Goal: Task Accomplishment & Management: Manage account settings

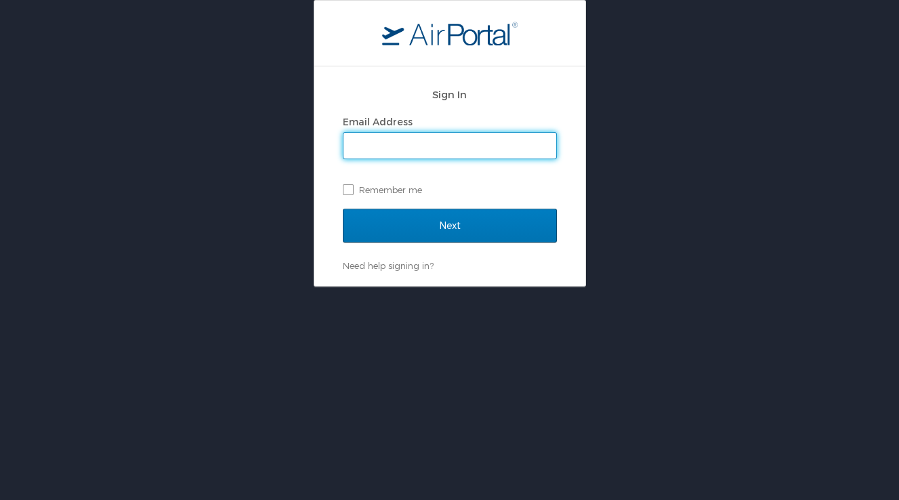
type input "[PERSON_NAME][EMAIL_ADDRESS][PERSON_NAME][PERSON_NAME][DOMAIN_NAME]"
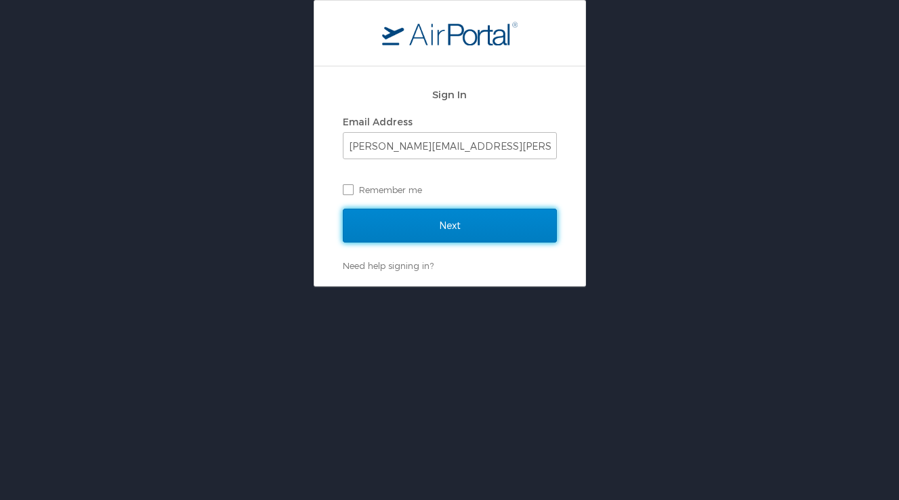
click at [441, 224] on input "Next" at bounding box center [450, 226] width 214 height 34
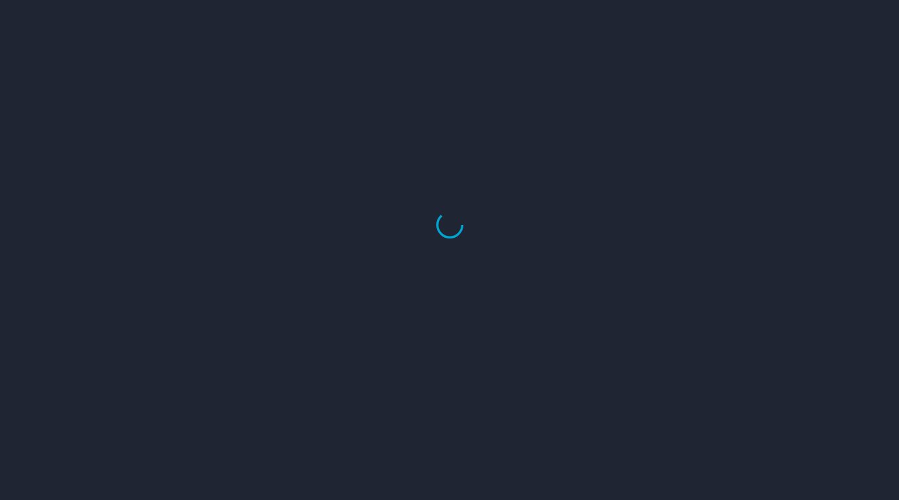
select select "US"
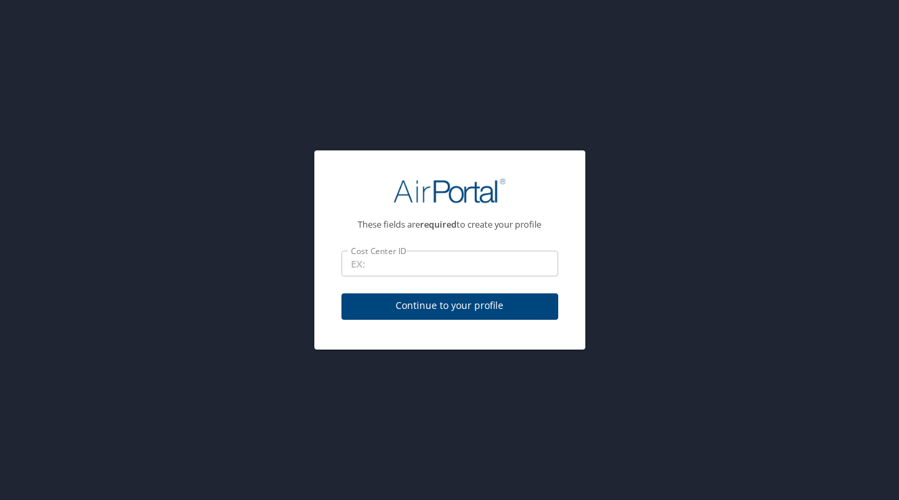
click at [626, 265] on div "These fields are required to create your profile Cost Center ID Cost Center ID …" at bounding box center [449, 250] width 899 height 500
click at [465, 305] on span "Continue to your profile" at bounding box center [449, 305] width 195 height 17
select select "US"
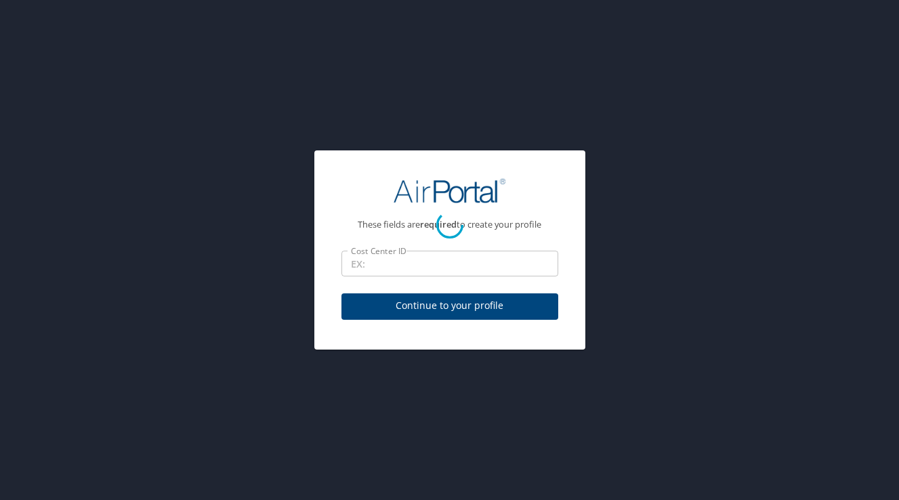
select select "US"
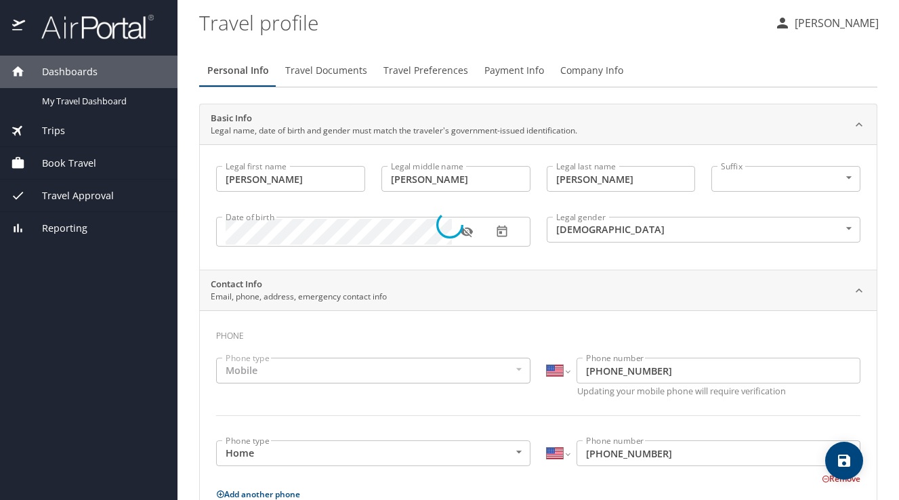
select select "US"
click at [314, 76] on span "Travel Documents" at bounding box center [326, 70] width 82 height 17
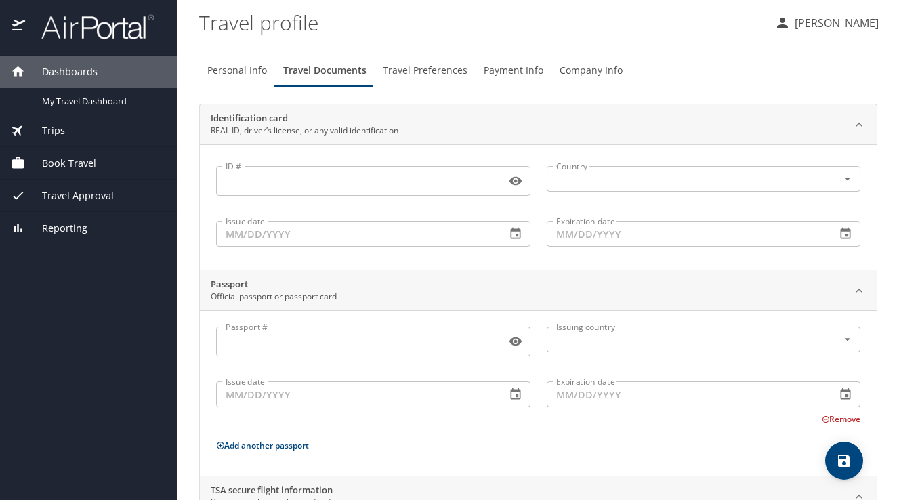
click at [411, 171] on input "ID #" at bounding box center [358, 181] width 285 height 26
click at [335, 345] on input "Passport #" at bounding box center [358, 342] width 285 height 26
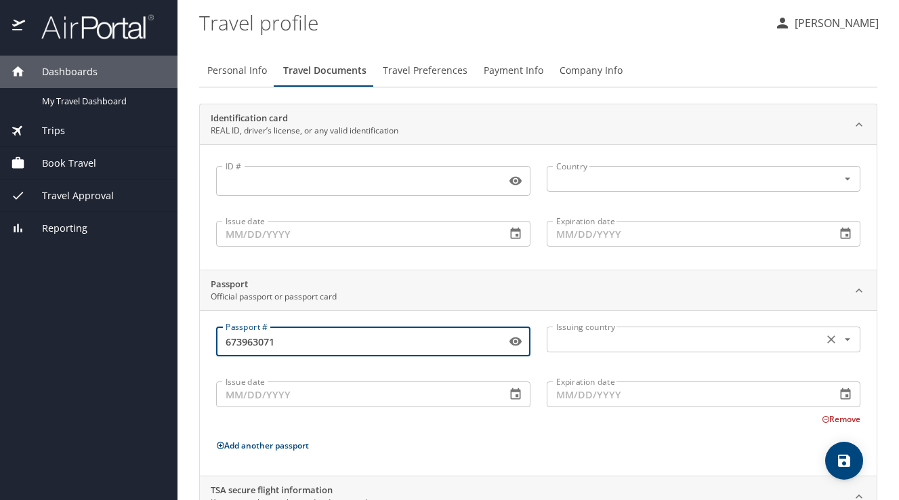
type input "673963071"
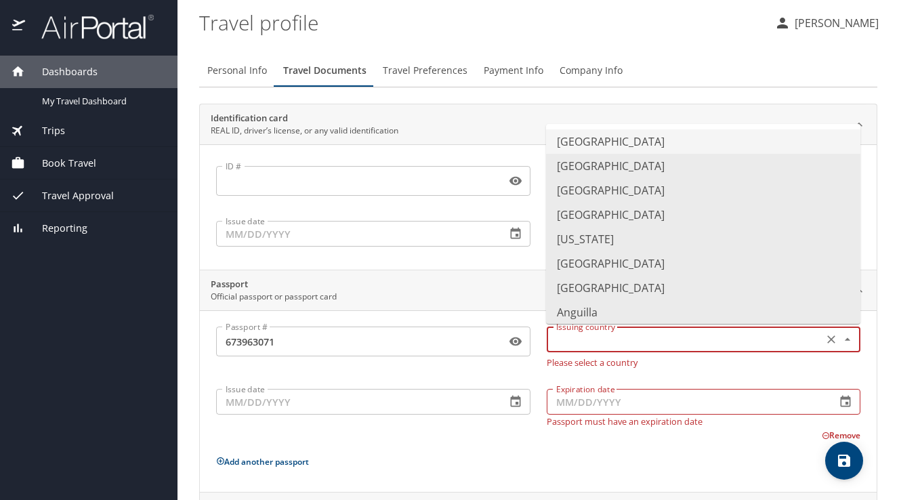
click at [567, 346] on input "text" at bounding box center [684, 340] width 266 height 18
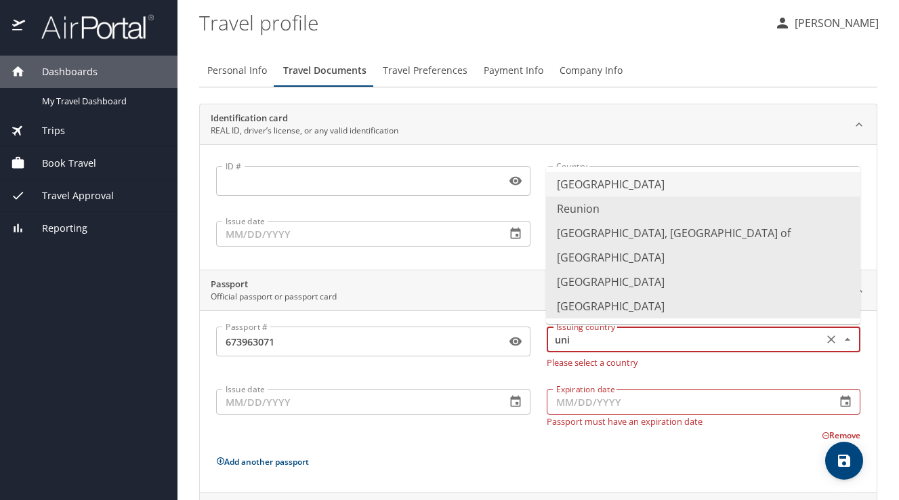
click at [592, 180] on li "United States of America" at bounding box center [703, 184] width 314 height 24
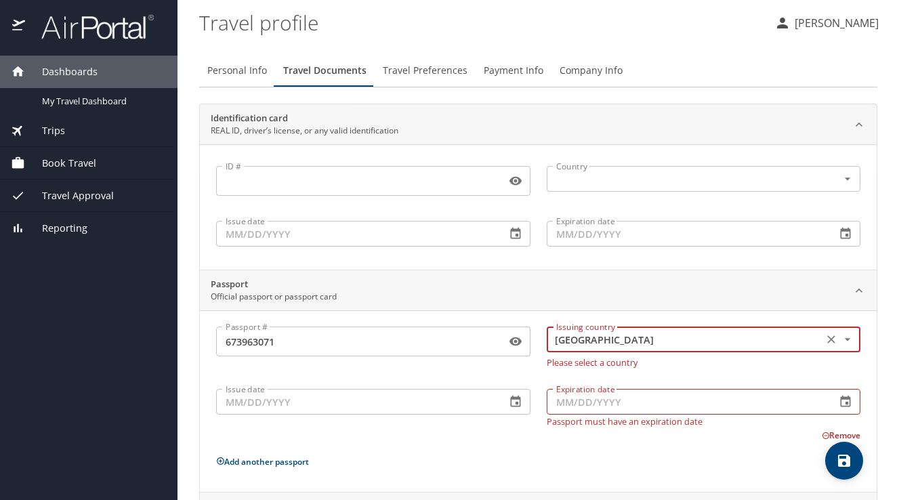
type input "United States of America"
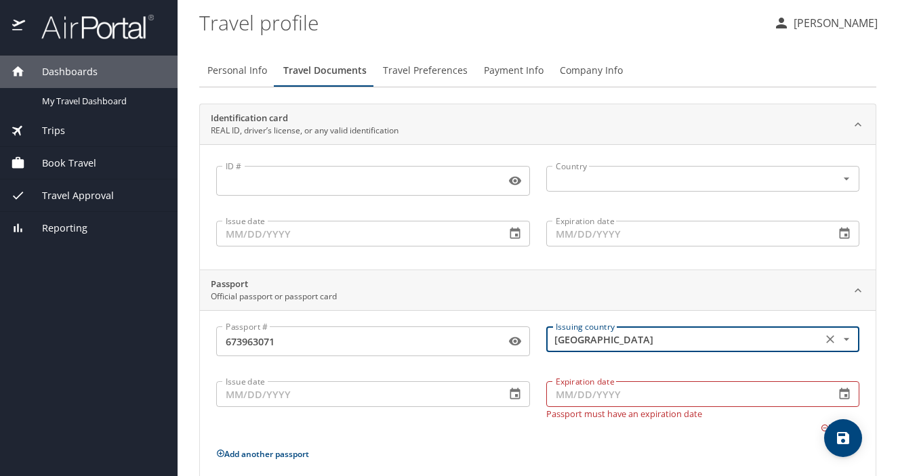
click at [329, 387] on input "Issue date" at bounding box center [355, 394] width 278 height 26
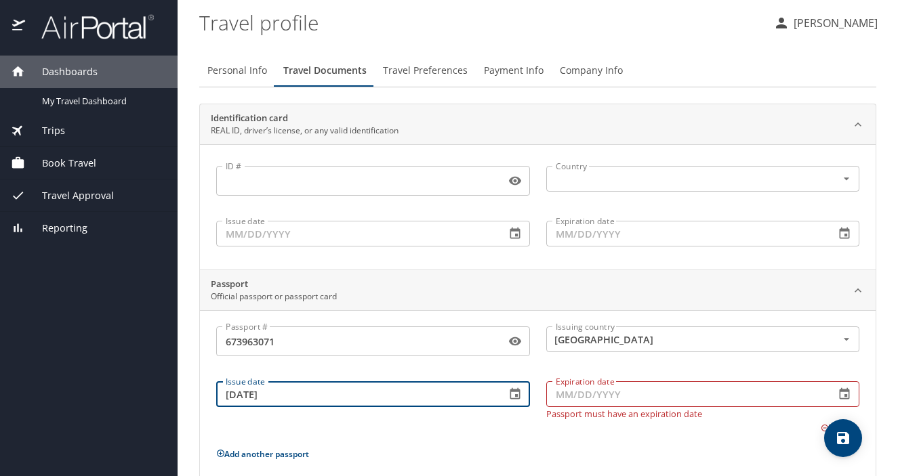
type input "09/01/2021"
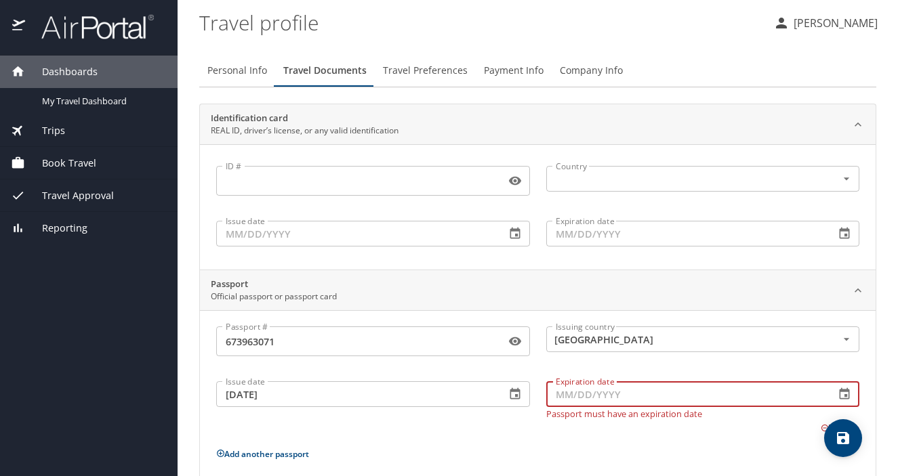
click at [554, 396] on input "Expiration date" at bounding box center [685, 394] width 278 height 26
type input "08/31/2031"
click at [573, 431] on div "Passport # 673963071 Passport # Issuing country United States of America Issuin…" at bounding box center [537, 400] width 643 height 147
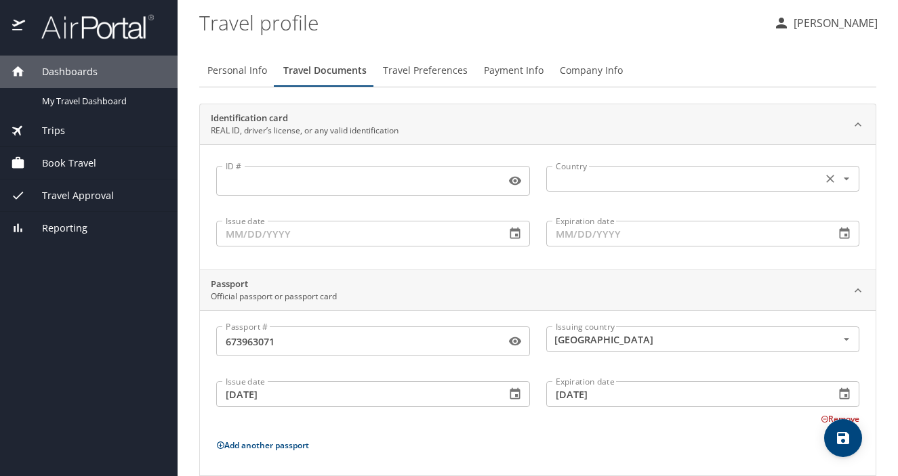
click at [638, 178] on input "text" at bounding box center [683, 179] width 266 height 18
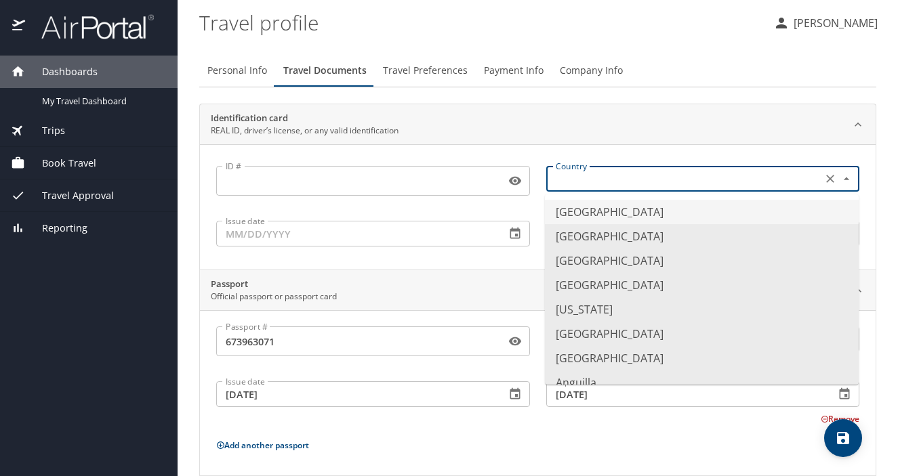
click at [635, 211] on li "United States of America" at bounding box center [702, 212] width 314 height 24
type input "United States of America"
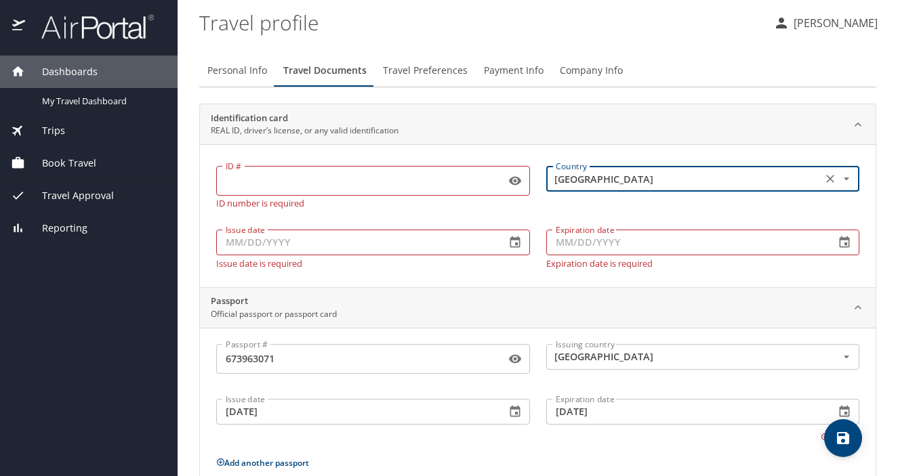
click at [308, 182] on input "ID #" at bounding box center [358, 181] width 284 height 26
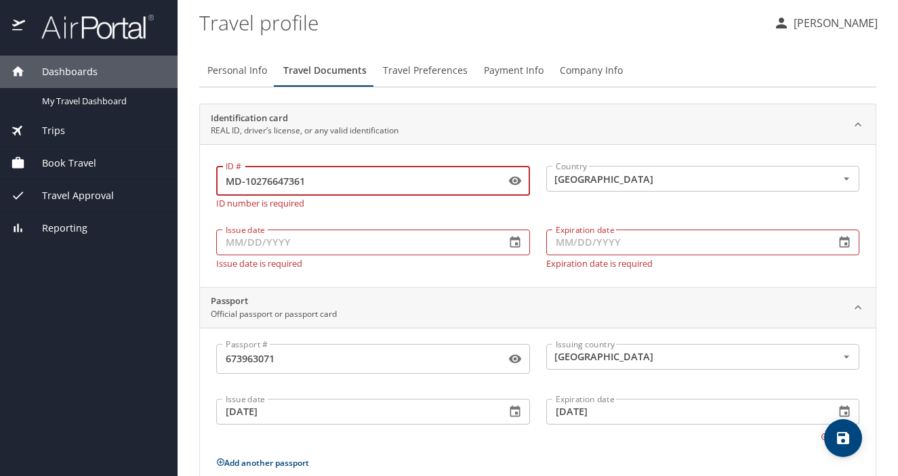
type input "MD-10276647361"
click at [343, 239] on input "Issue date" at bounding box center [355, 243] width 278 height 26
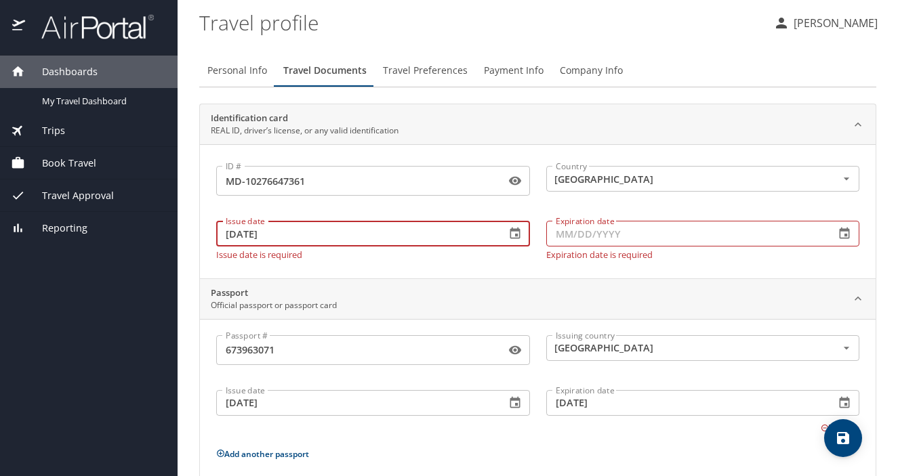
type input "08/14/2025"
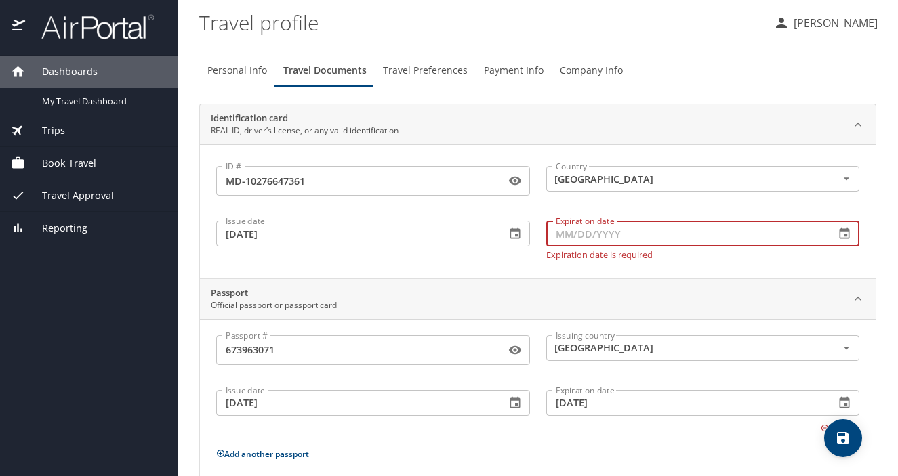
click at [566, 236] on input "Expiration date" at bounding box center [685, 234] width 278 height 26
type input "07/19/2033"
click at [522, 266] on div "ID # MD-10276647361 ID # Country United States of America Country Issue date 08…" at bounding box center [537, 211] width 675 height 134
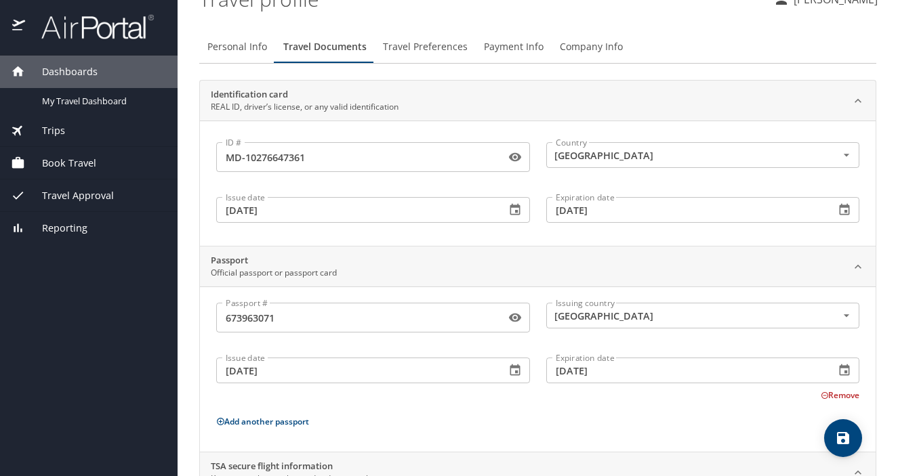
scroll to position [142, 0]
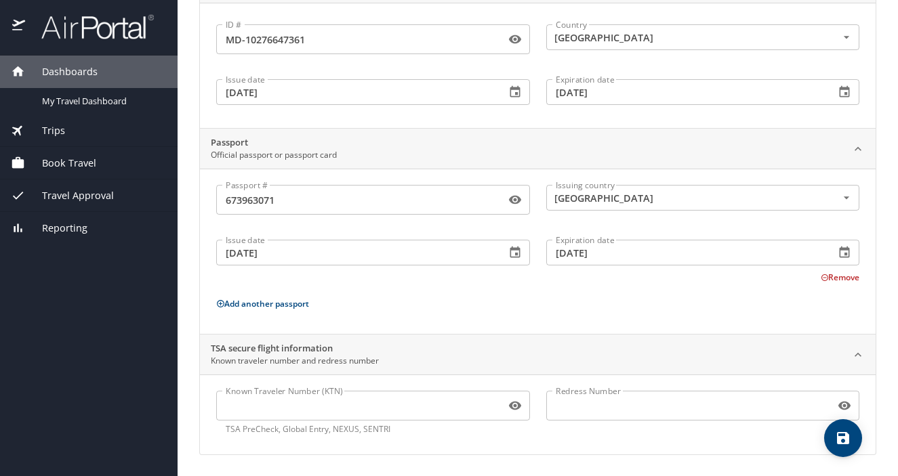
click at [846, 445] on icon "save" at bounding box center [843, 438] width 16 height 16
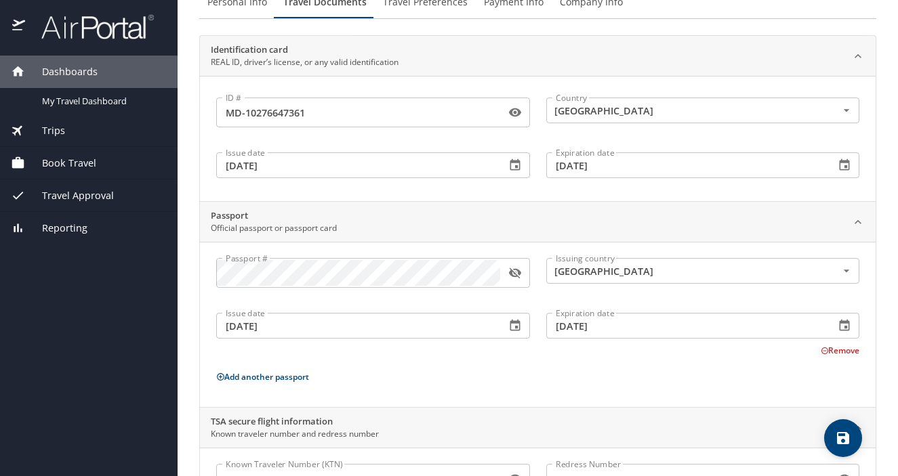
scroll to position [0, 0]
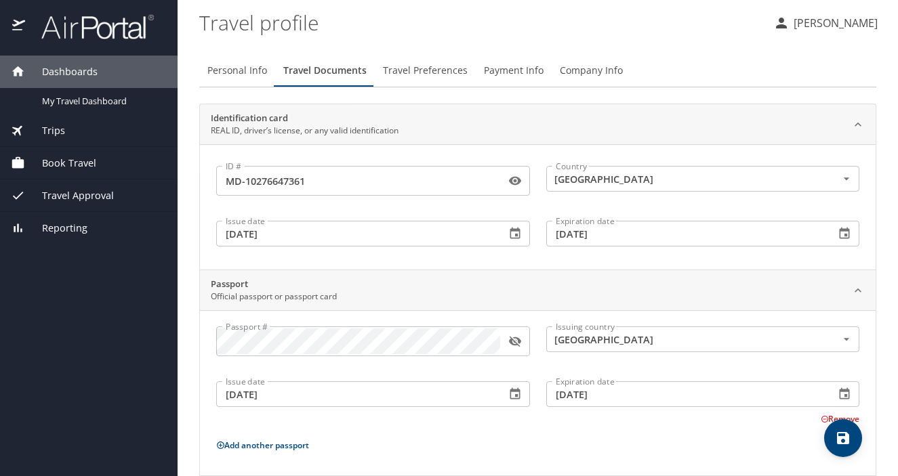
click at [417, 75] on span "Travel Preferences" at bounding box center [425, 70] width 85 height 17
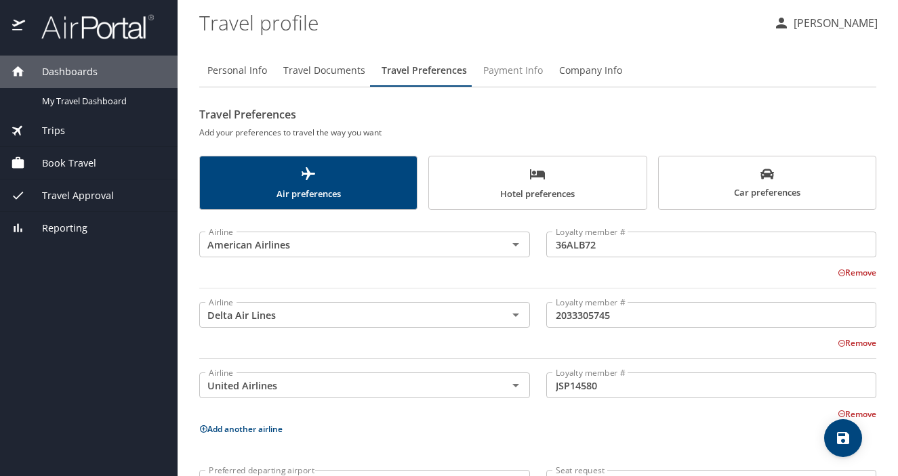
click at [516, 74] on span "Payment Info" at bounding box center [513, 70] width 60 height 17
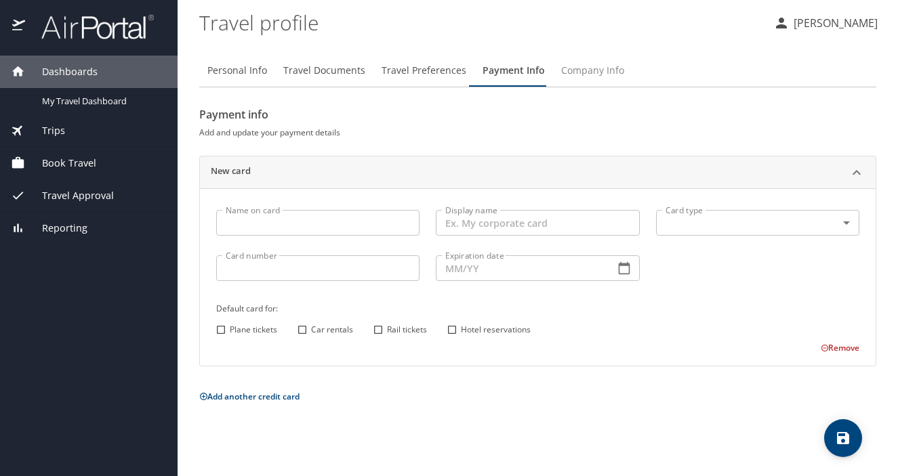
click at [582, 75] on span "Company Info" at bounding box center [592, 70] width 63 height 17
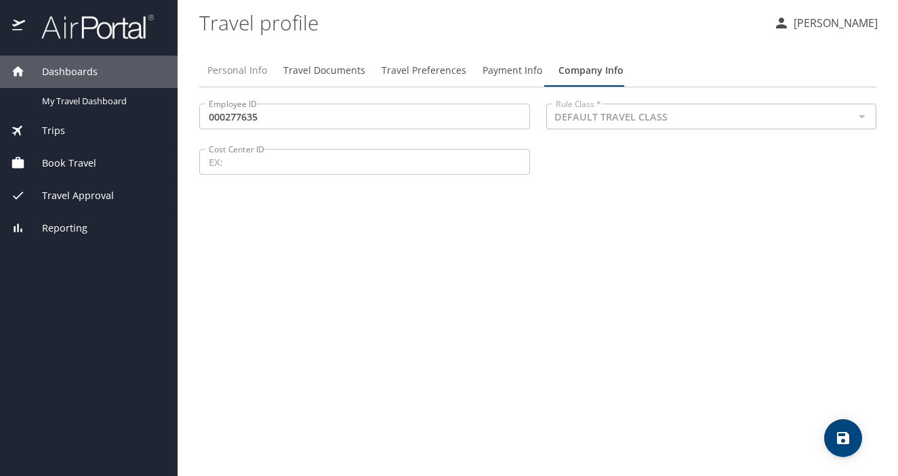
click at [238, 70] on span "Personal Info" at bounding box center [237, 70] width 60 height 17
select select "US"
